Goal: Task Accomplishment & Management: Use online tool/utility

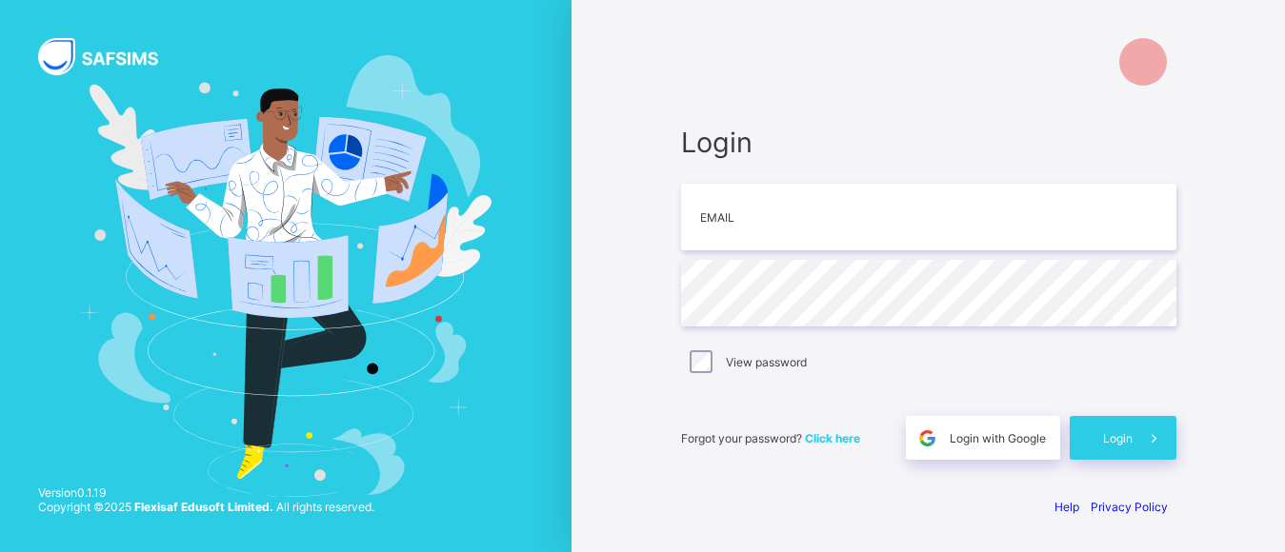
scroll to position [93, 0]
type input "**********"
click at [1126, 446] on span "Login" at bounding box center [1118, 438] width 30 height 14
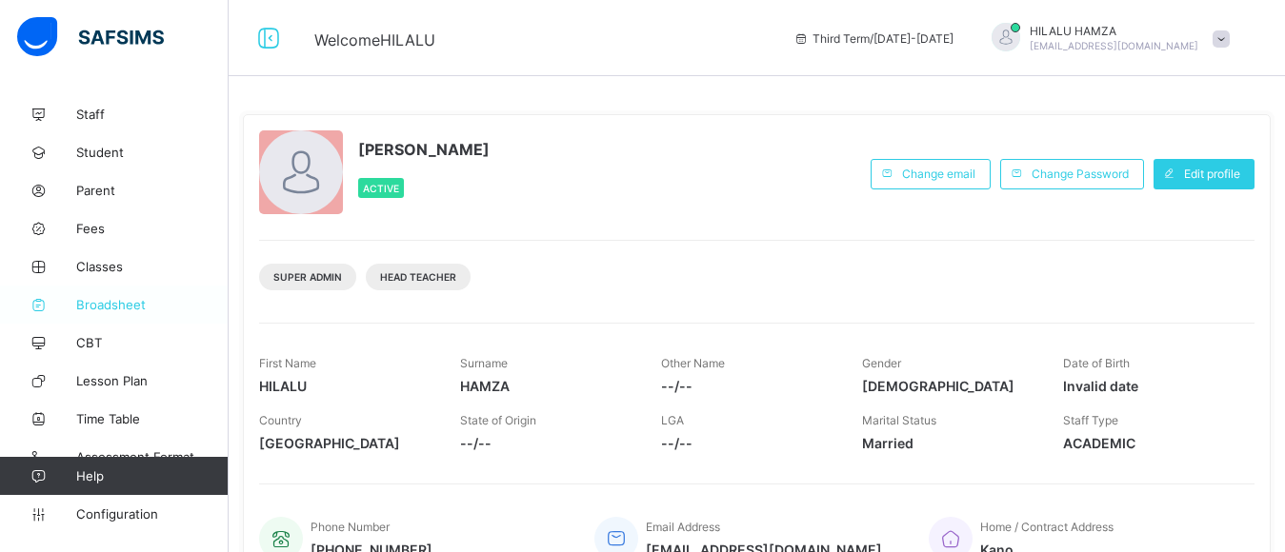
click at [103, 302] on span "Broadsheet" at bounding box center [152, 304] width 152 height 15
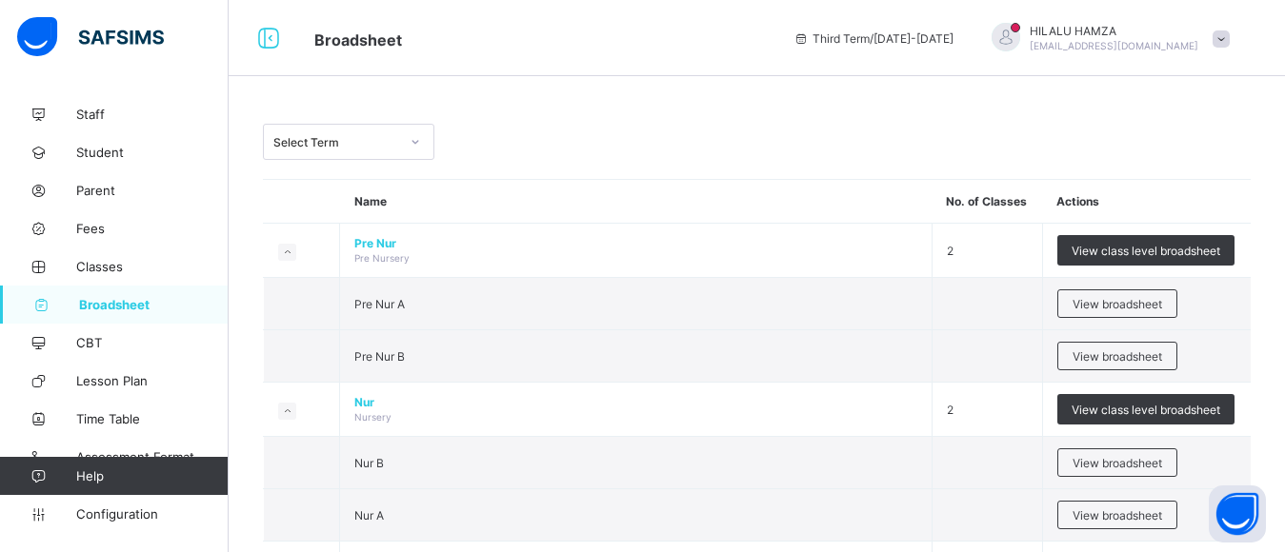
click at [420, 140] on icon at bounding box center [414, 141] width 11 height 19
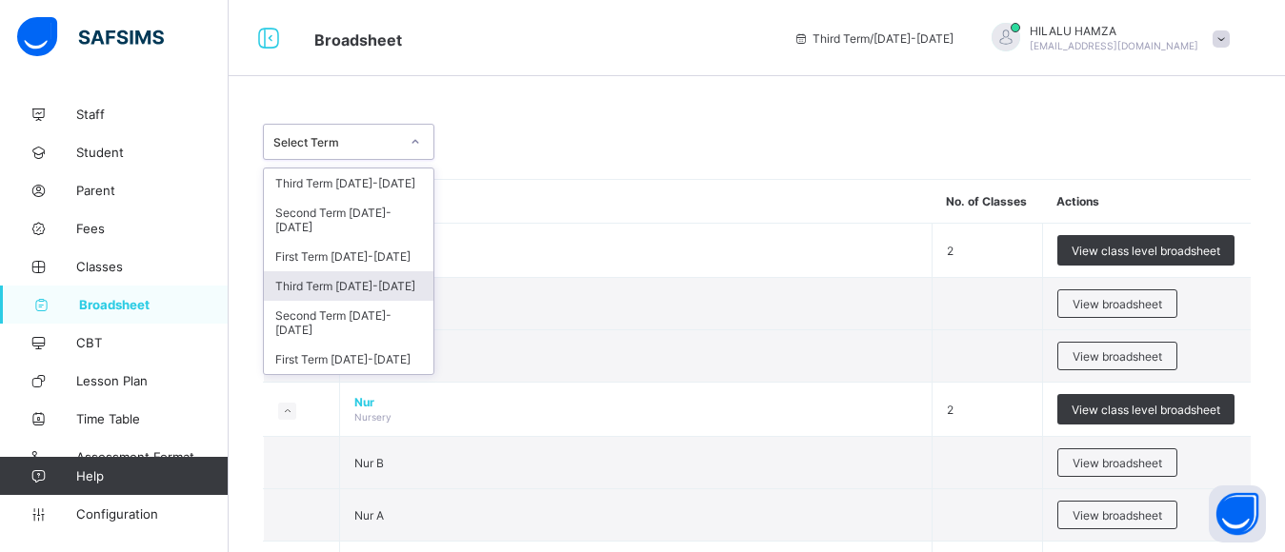
click at [375, 285] on div "Third Term [DATE]-[DATE]" at bounding box center [349, 286] width 170 height 30
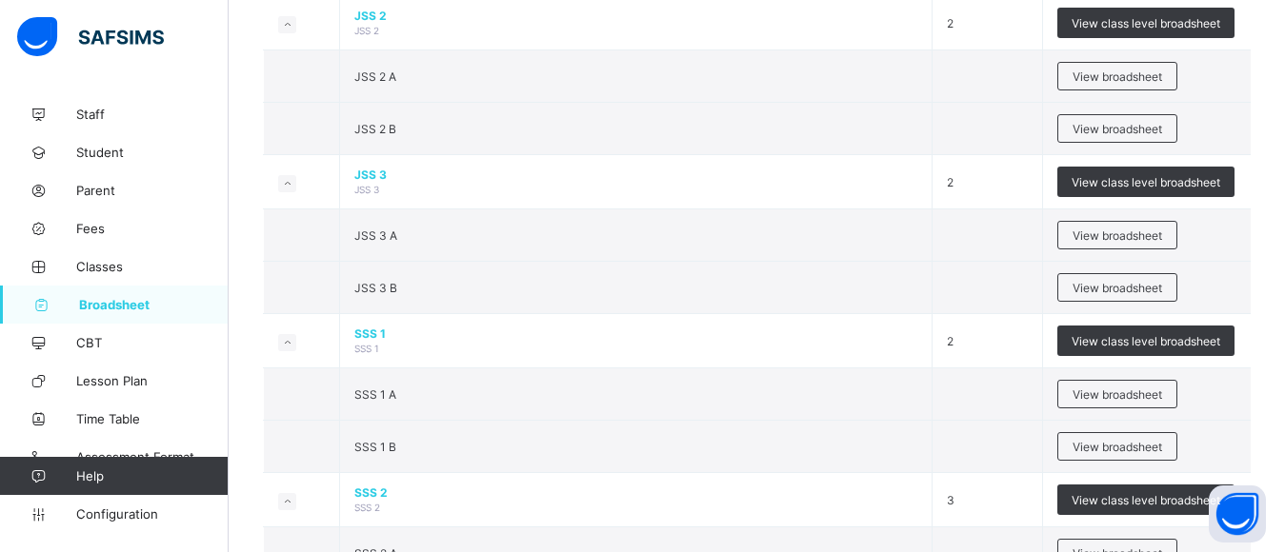
scroll to position [1908, 0]
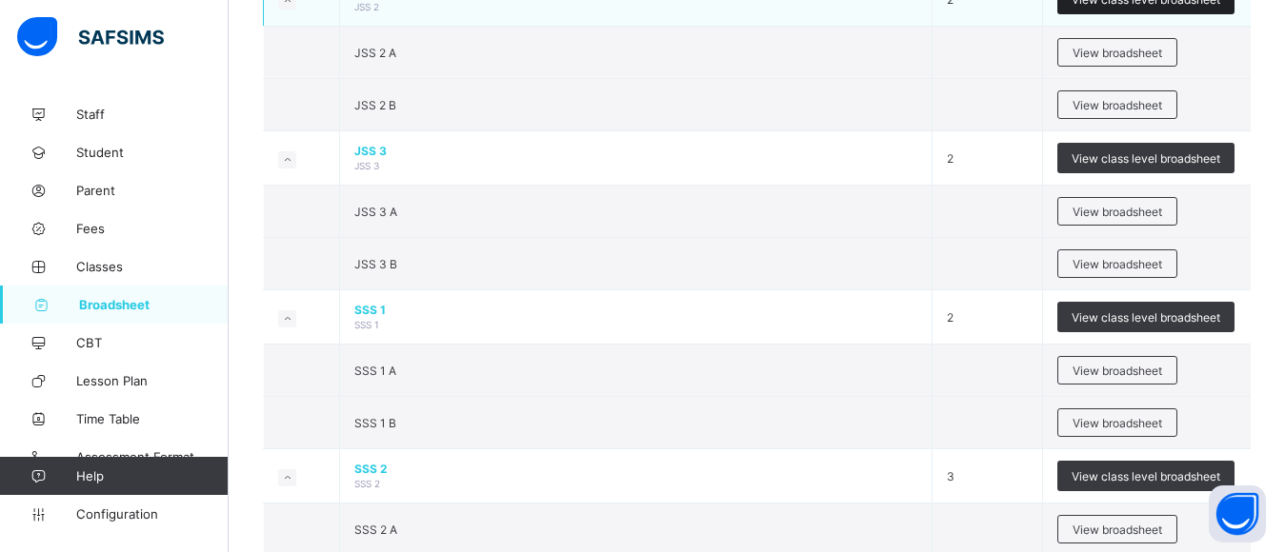
click at [1116, 7] on span "View class level broadsheet" at bounding box center [1145, -1] width 149 height 14
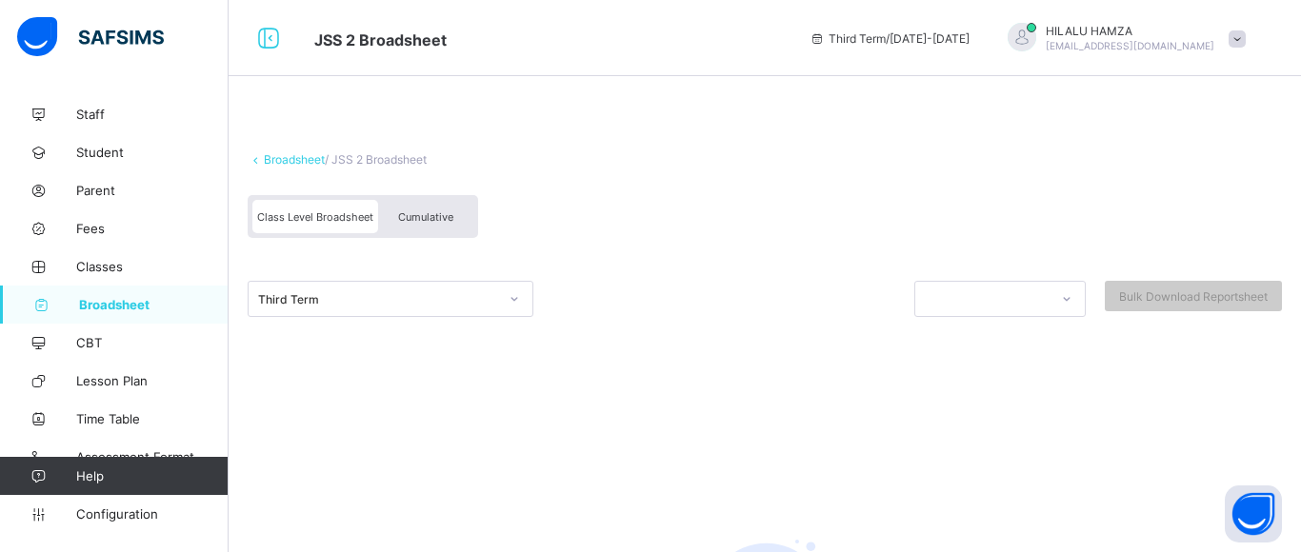
click at [1116, 42] on span "[EMAIL_ADDRESS][DOMAIN_NAME]" at bounding box center [1130, 45] width 169 height 11
click at [787, 8] on div "JSS 2 Broadsheet Third Term / [DATE]-[DATE] HILALU HAMZA [EMAIL_ADDRESS][DOMAIN…" at bounding box center [642, 38] width 1285 height 76
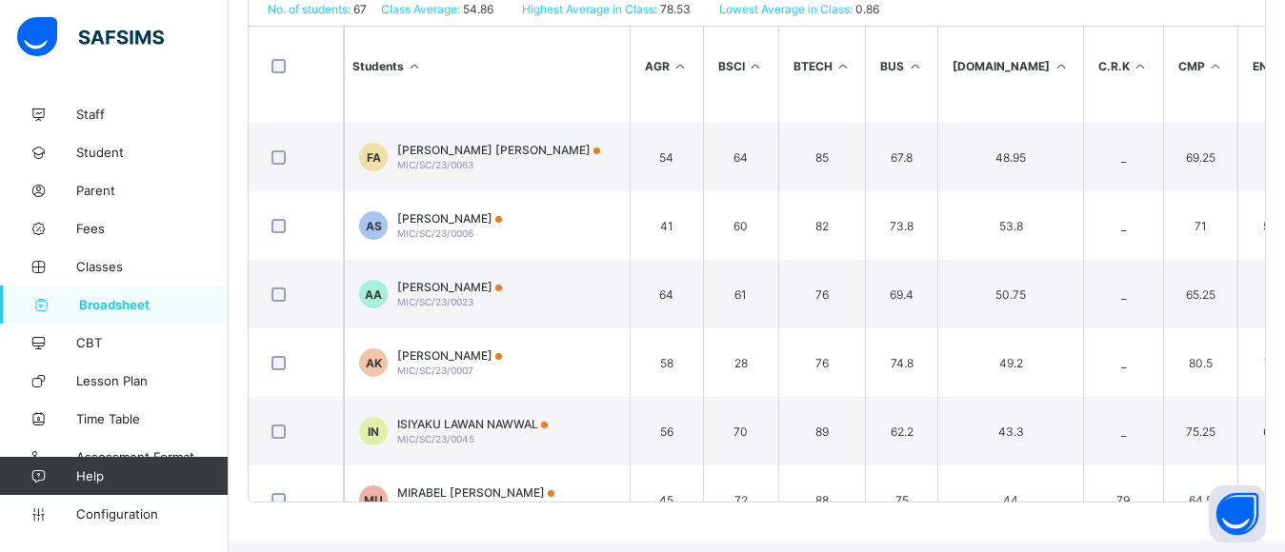
scroll to position [951, 0]
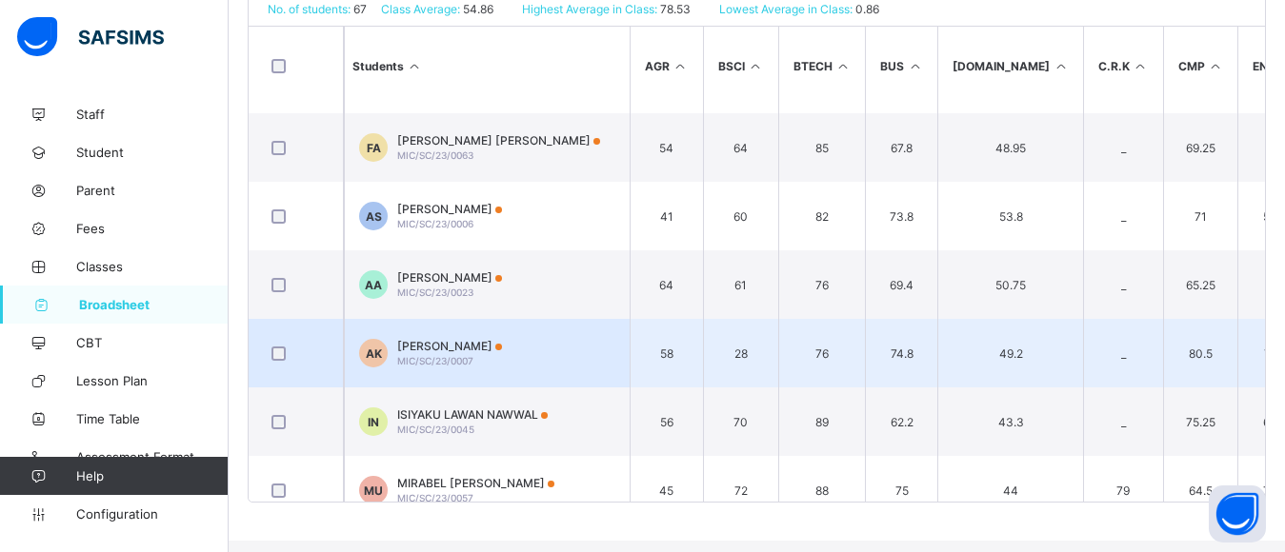
click at [484, 368] on div "[PERSON_NAME] MIC/SC/23/0007" at bounding box center [449, 353] width 105 height 29
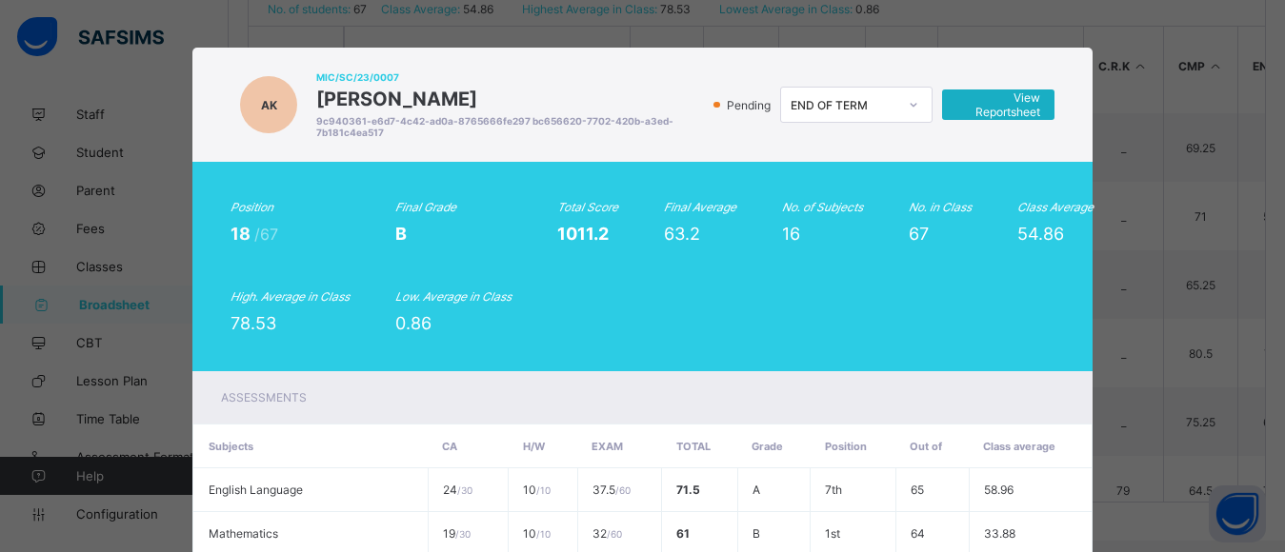
click at [1022, 113] on span "View Reportsheet" at bounding box center [998, 104] width 84 height 29
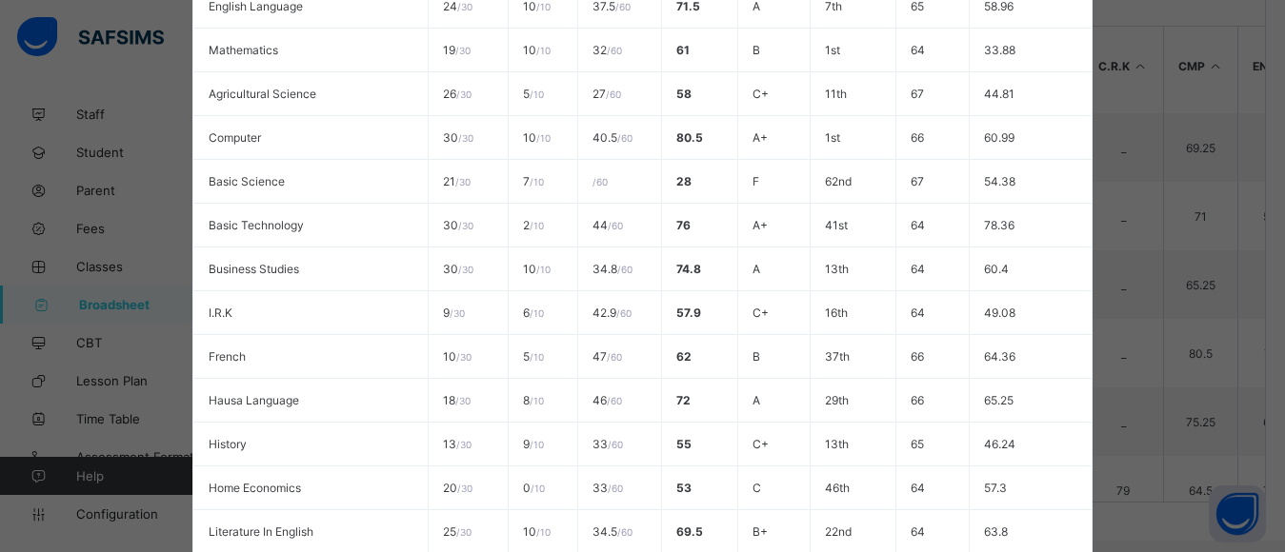
scroll to position [891, 0]
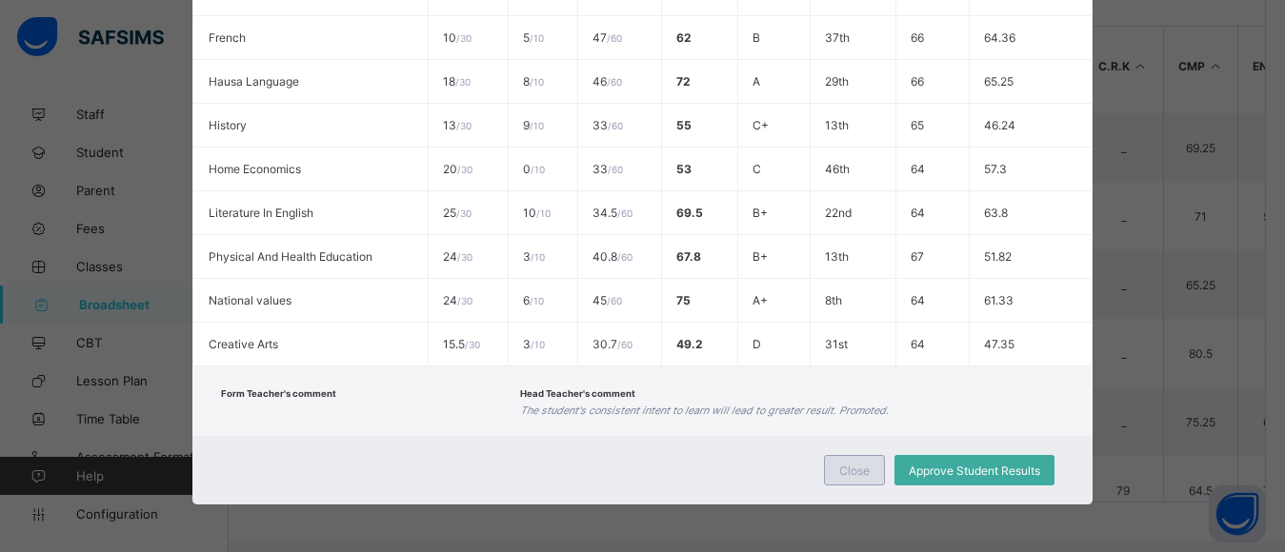
click at [858, 473] on span "Close" at bounding box center [854, 471] width 30 height 14
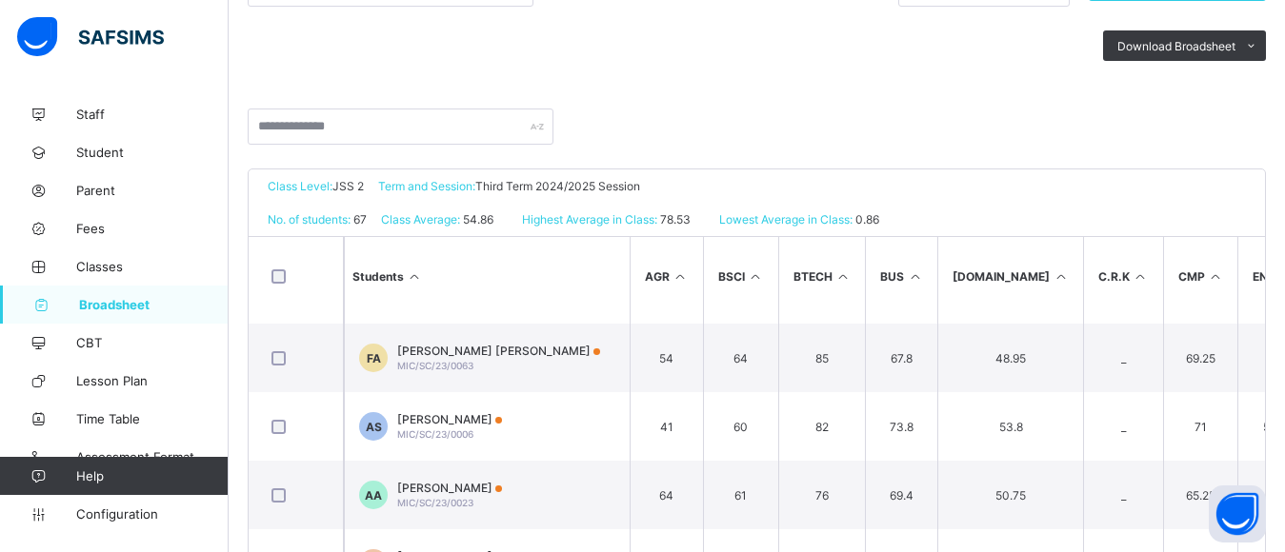
scroll to position [48, 0]
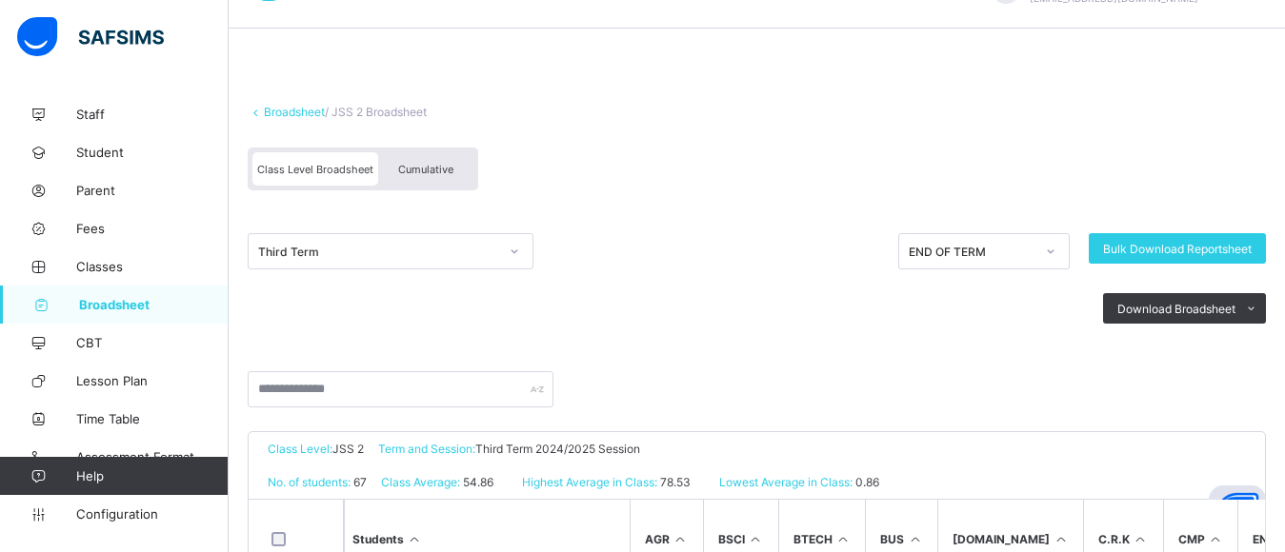
click at [412, 168] on span "Cumulative" at bounding box center [425, 169] width 55 height 13
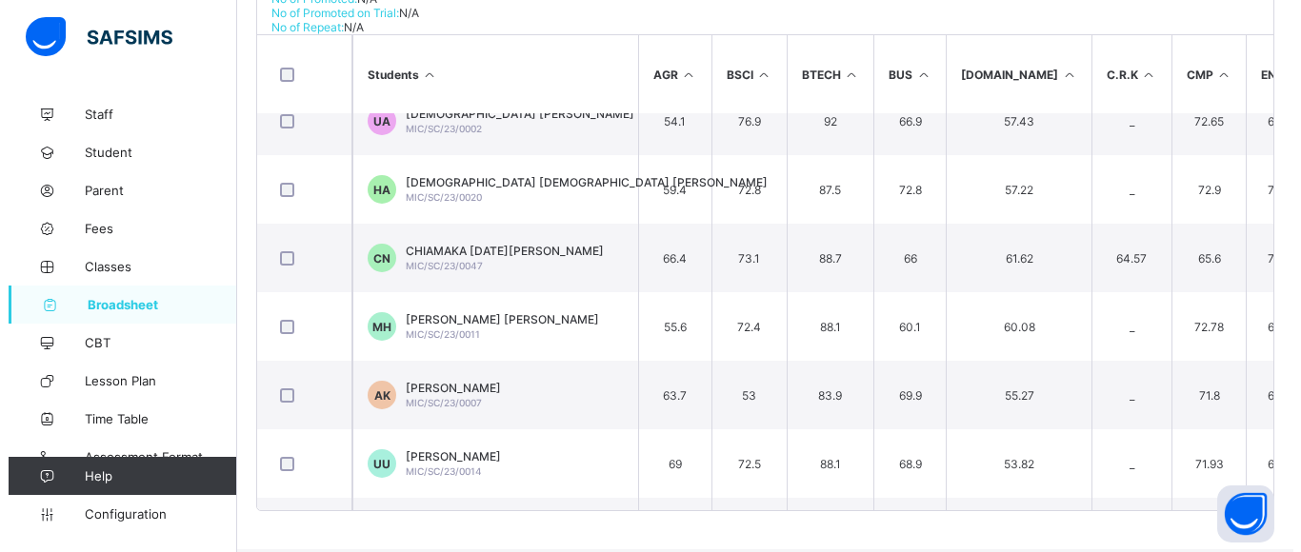
scroll to position [532, 0]
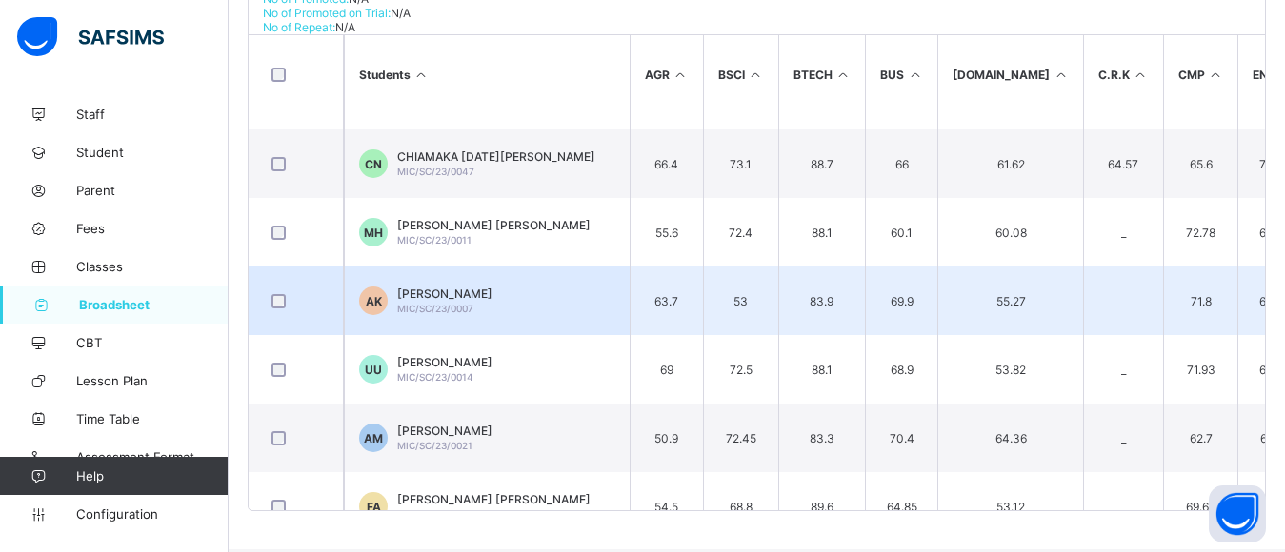
click at [446, 282] on td "AK [PERSON_NAME] MIC/SC/23/0007" at bounding box center [487, 301] width 286 height 69
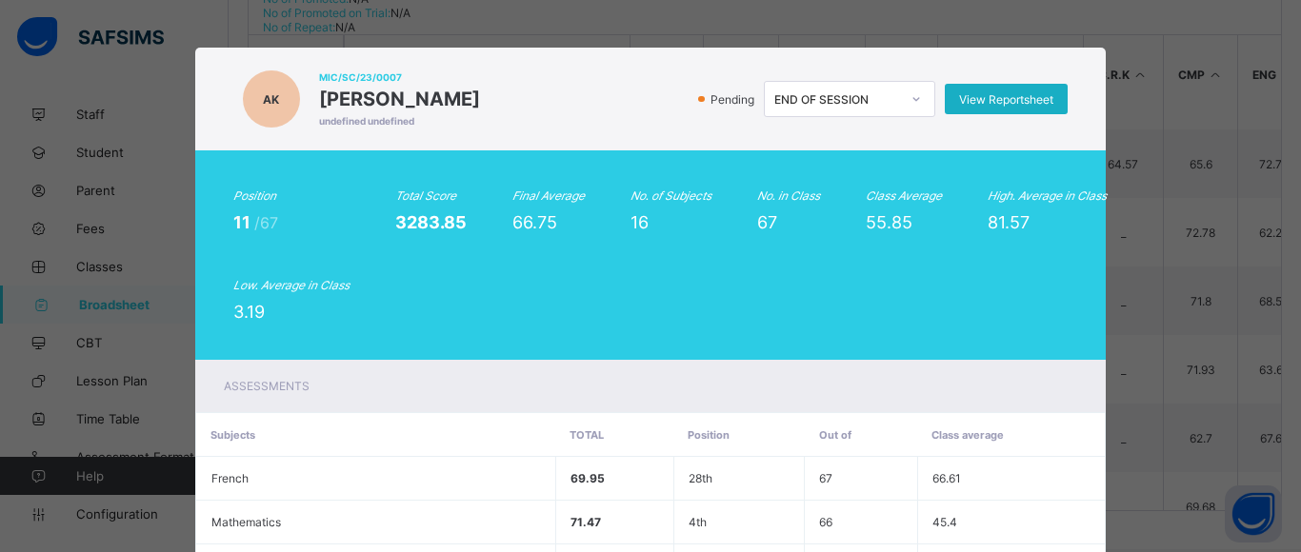
click at [996, 104] on span "View Reportsheet" at bounding box center [1006, 99] width 94 height 14
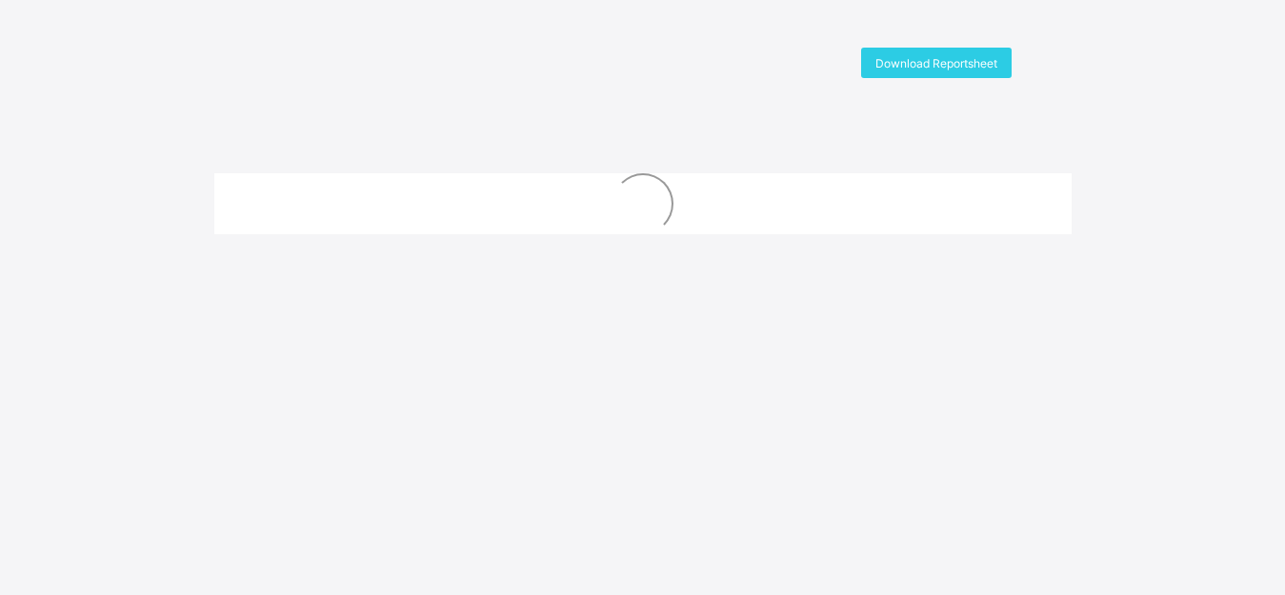
scroll to position [50, 0]
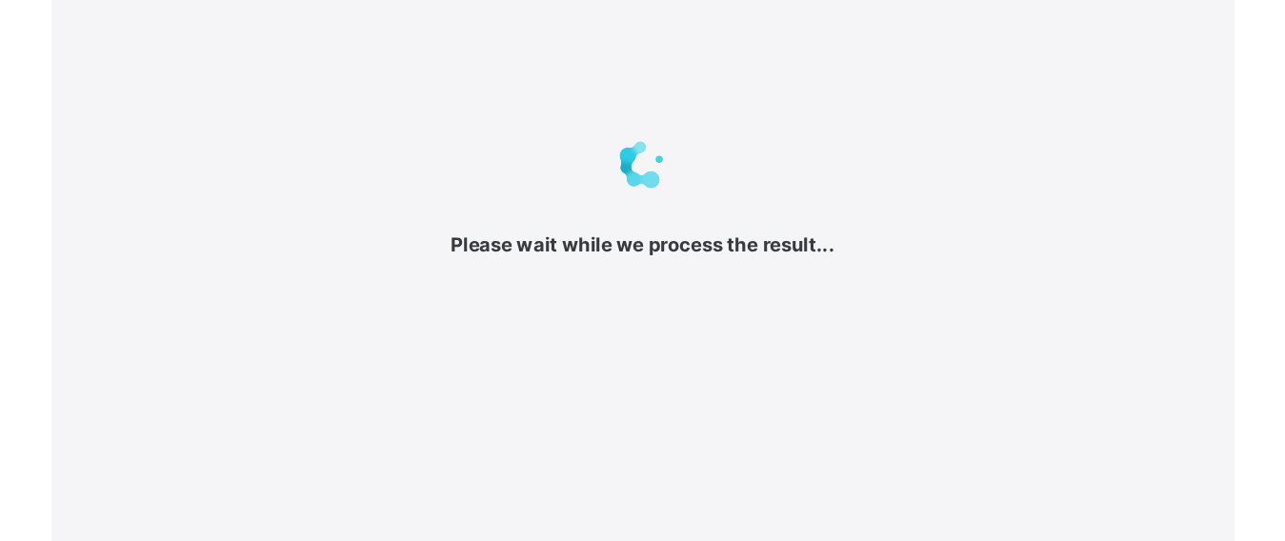
scroll to position [50, 0]
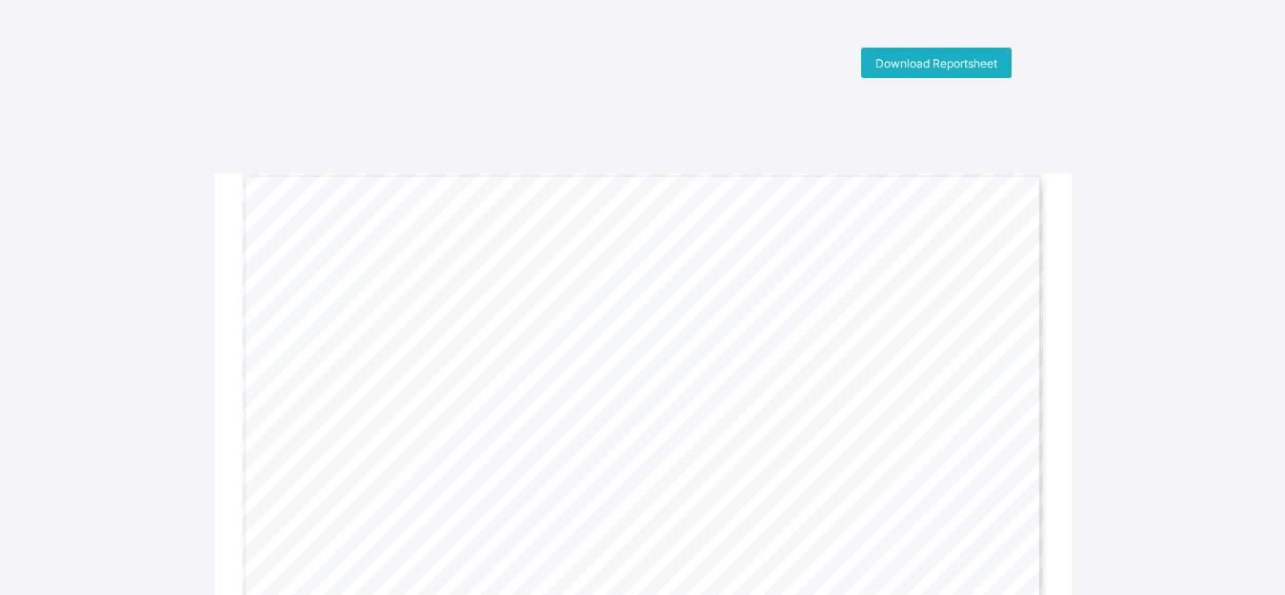
click at [997, 58] on span "Download Reportsheet" at bounding box center [936, 63] width 122 height 14
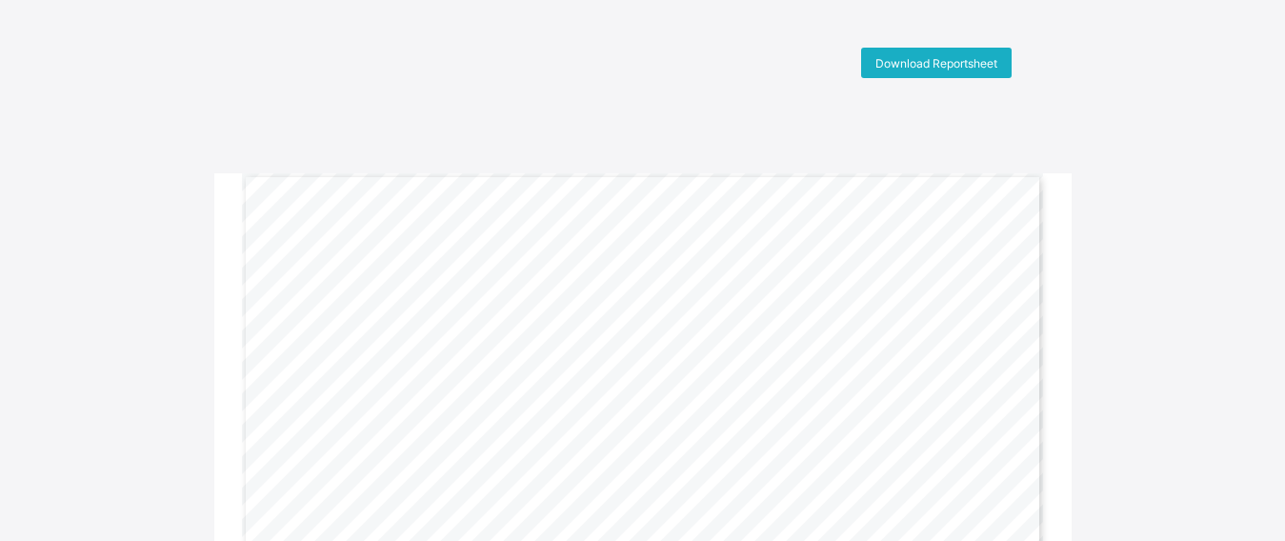
click at [931, 63] on span "Download Reportsheet" at bounding box center [936, 63] width 122 height 14
